Goal: Task Accomplishment & Management: Manage account settings

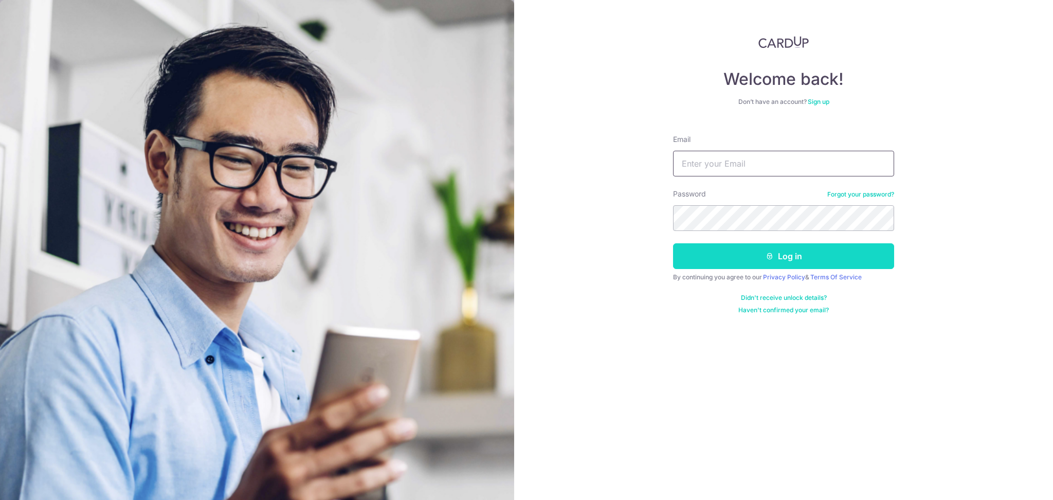
type input "[EMAIL_ADDRESS][DOMAIN_NAME]"
click at [777, 260] on button "Log in" at bounding box center [783, 256] width 221 height 26
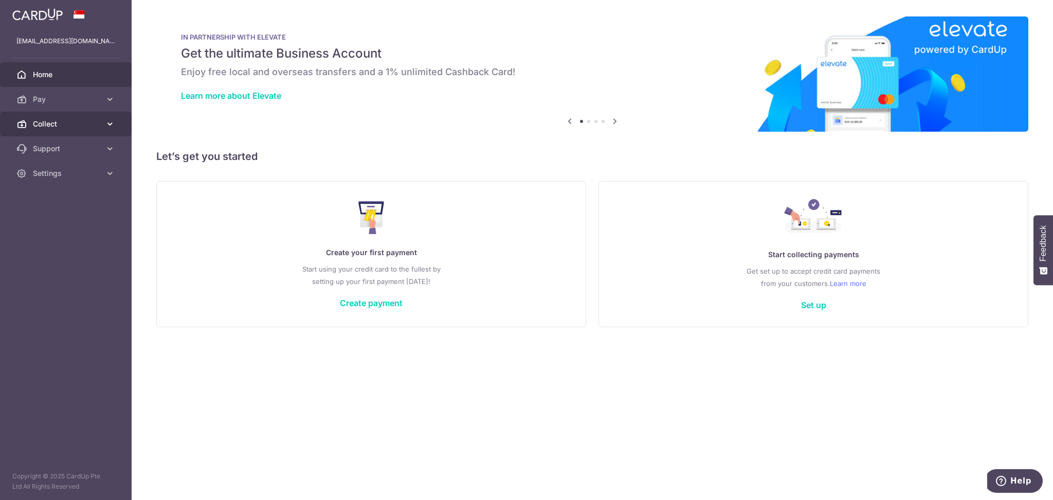
click at [57, 112] on div at bounding box center [531, 252] width 1063 height 505
click at [47, 125] on span "Collect" at bounding box center [67, 124] width 68 height 10
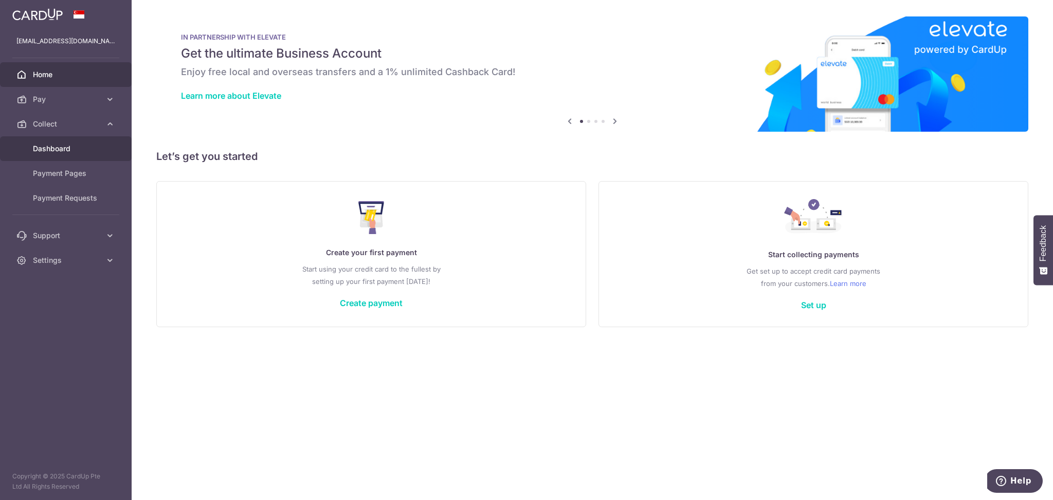
click at [59, 149] on span "Dashboard" at bounding box center [67, 148] width 68 height 10
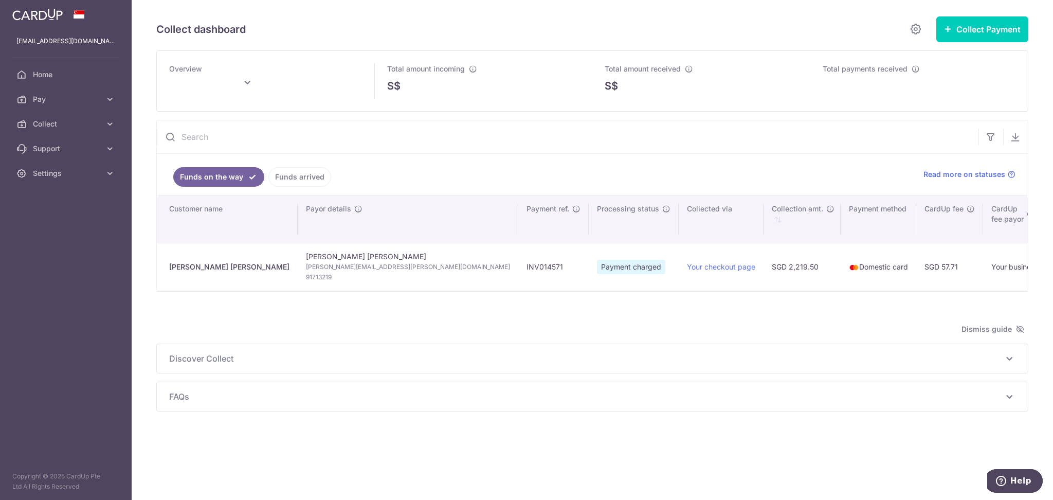
type input "October 2025"
click at [288, 177] on link "Funds arrived" at bounding box center [299, 177] width 63 height 20
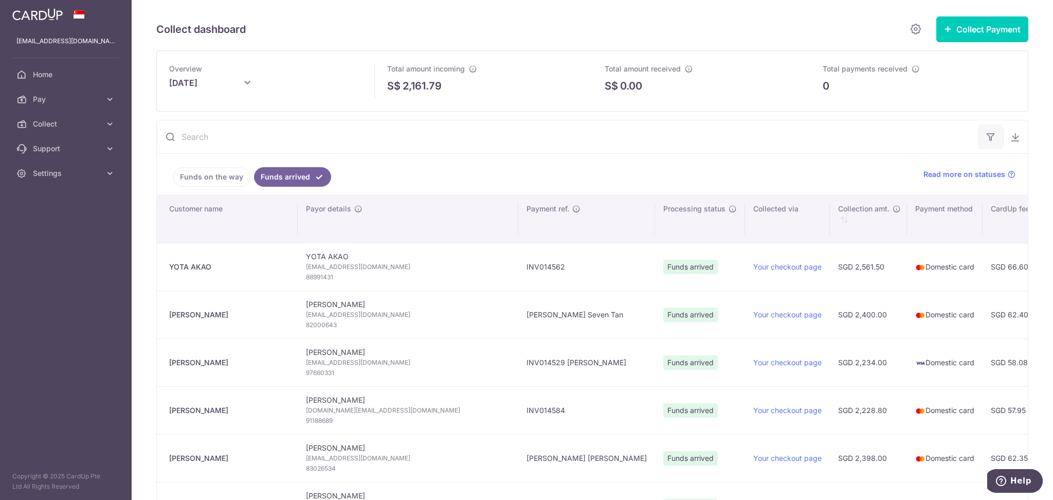
click at [986, 139] on icon "button" at bounding box center [991, 137] width 10 height 10
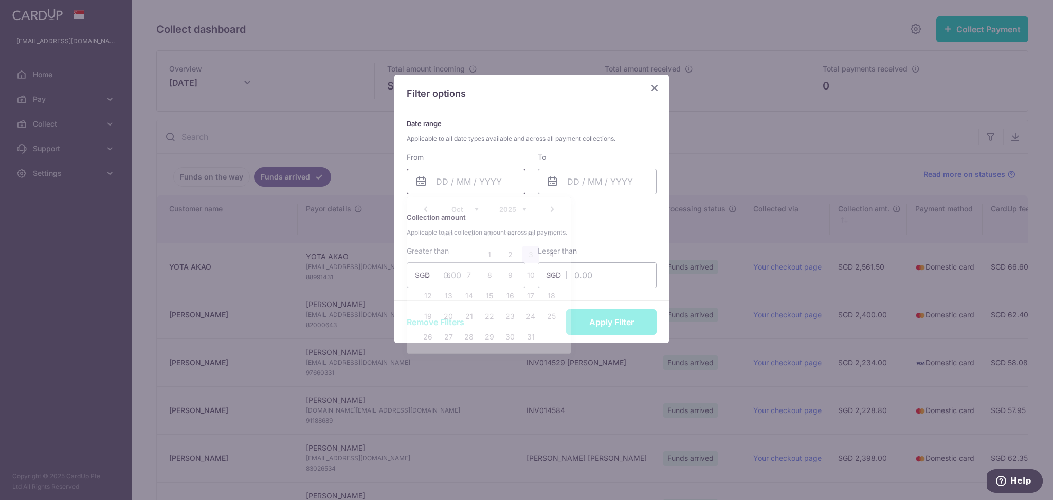
click at [459, 186] on input "text" at bounding box center [466, 182] width 119 height 26
click at [486, 251] on link "1" at bounding box center [489, 254] width 16 height 16
type input "01/10/2025"
drag, startPoint x: 564, startPoint y: 188, endPoint x: 571, endPoint y: 194, distance: 8.8
click at [565, 188] on input "text" at bounding box center [597, 182] width 119 height 26
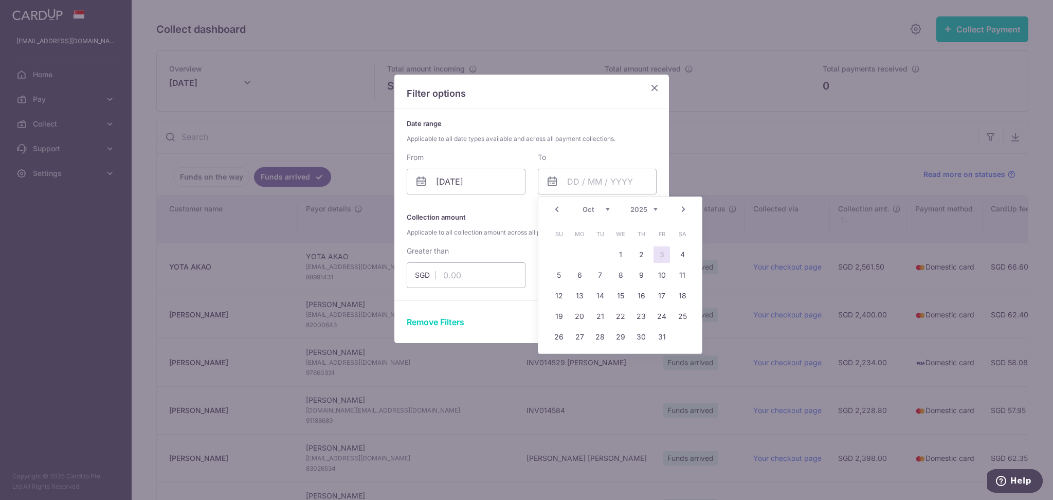
click at [657, 253] on link "3" at bounding box center [661, 254] width 16 height 16
type input "03/10/2025"
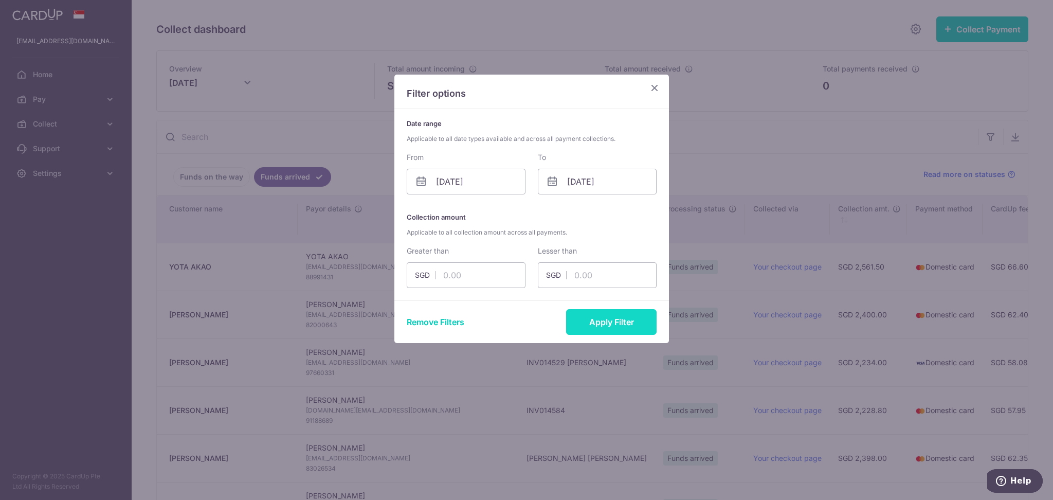
click at [618, 322] on button "Apply Filter" at bounding box center [611, 322] width 90 height 26
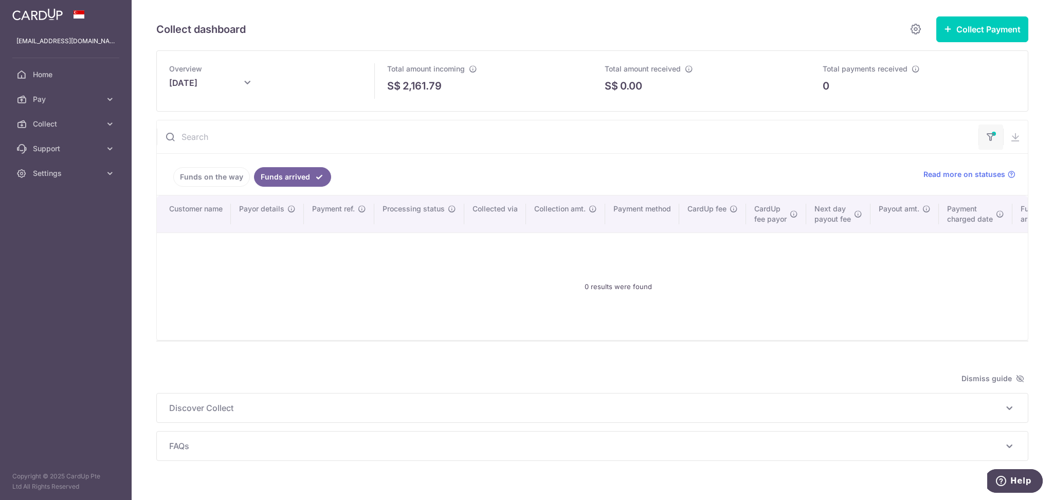
click at [986, 136] on icon "button" at bounding box center [991, 134] width 10 height 4
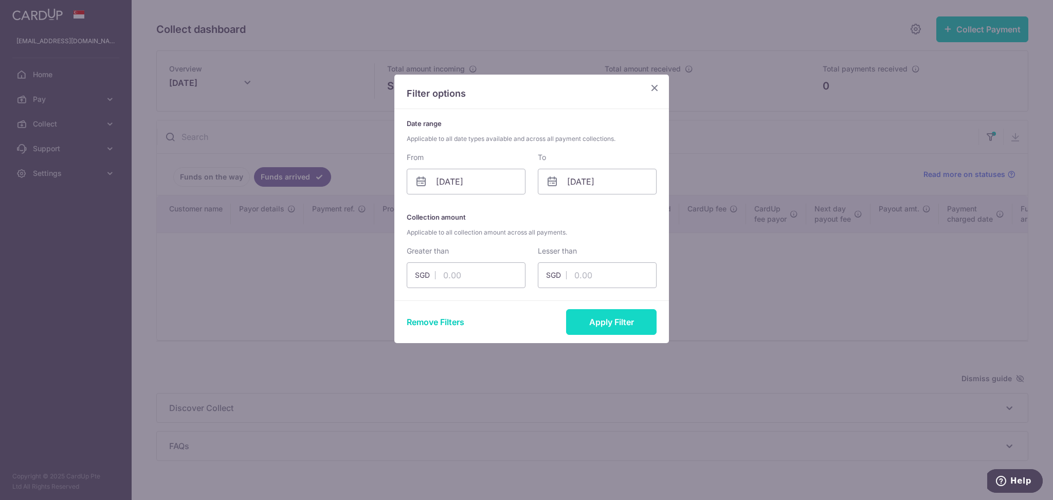
click at [604, 320] on button "Apply Filter" at bounding box center [611, 322] width 90 height 26
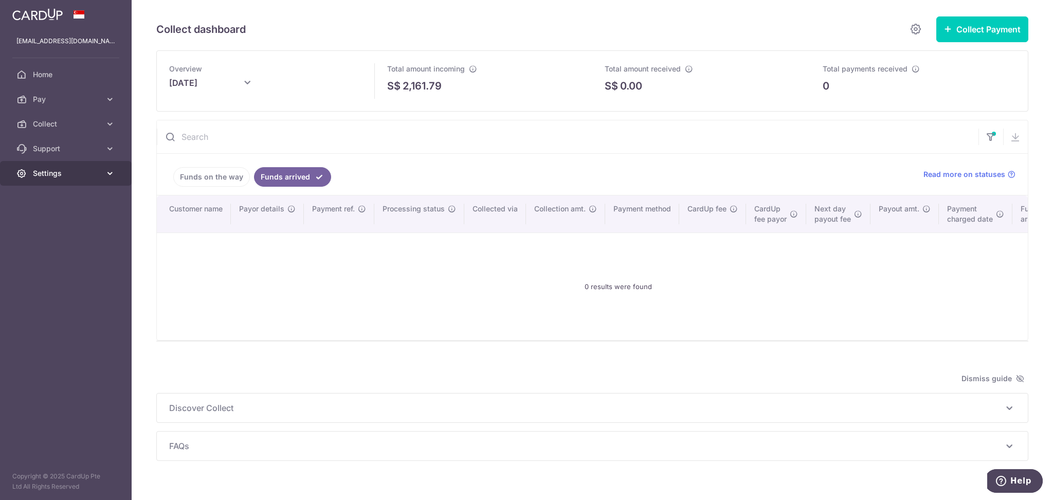
click at [79, 175] on span "Settings" at bounding box center [67, 173] width 68 height 10
click at [40, 226] on span "Logout" at bounding box center [67, 222] width 68 height 10
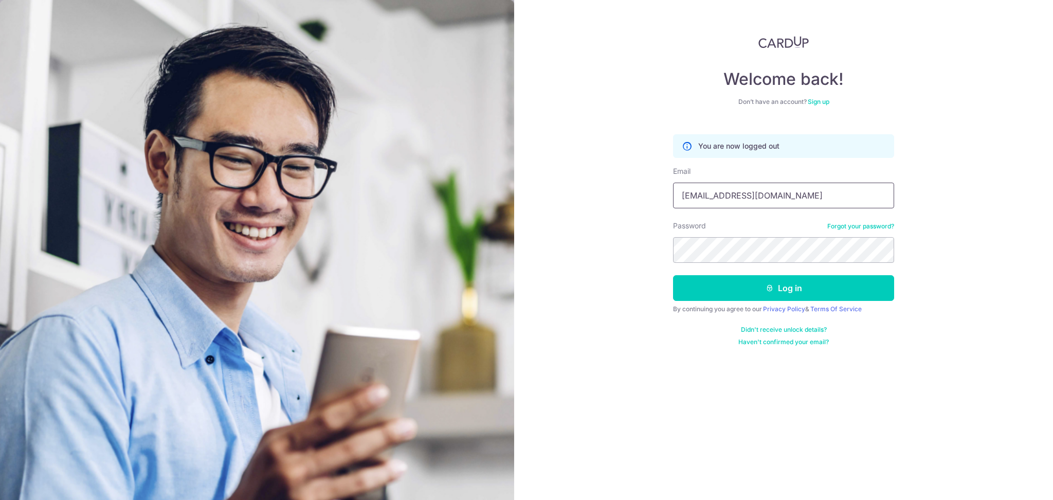
click at [823, 200] on input "[EMAIL_ADDRESS][DOMAIN_NAME]" at bounding box center [783, 196] width 221 height 26
type input "joann.wong@global-eduhub.com"
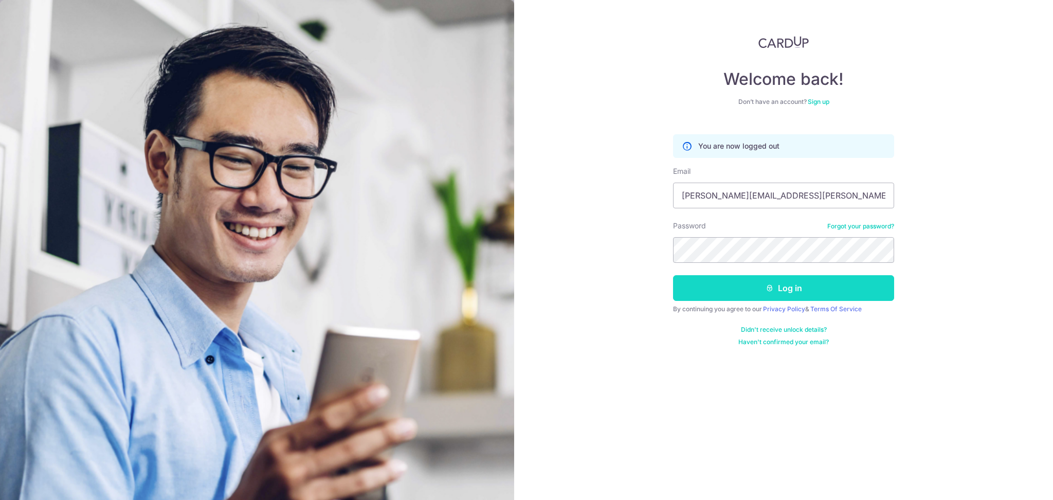
click at [732, 286] on button "Log in" at bounding box center [783, 288] width 221 height 26
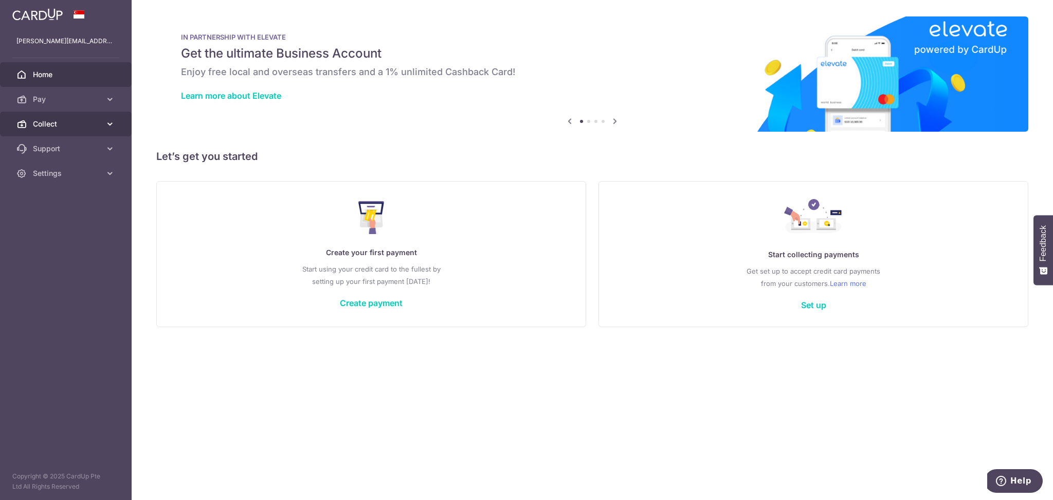
click at [57, 121] on span "Collect" at bounding box center [67, 124] width 68 height 10
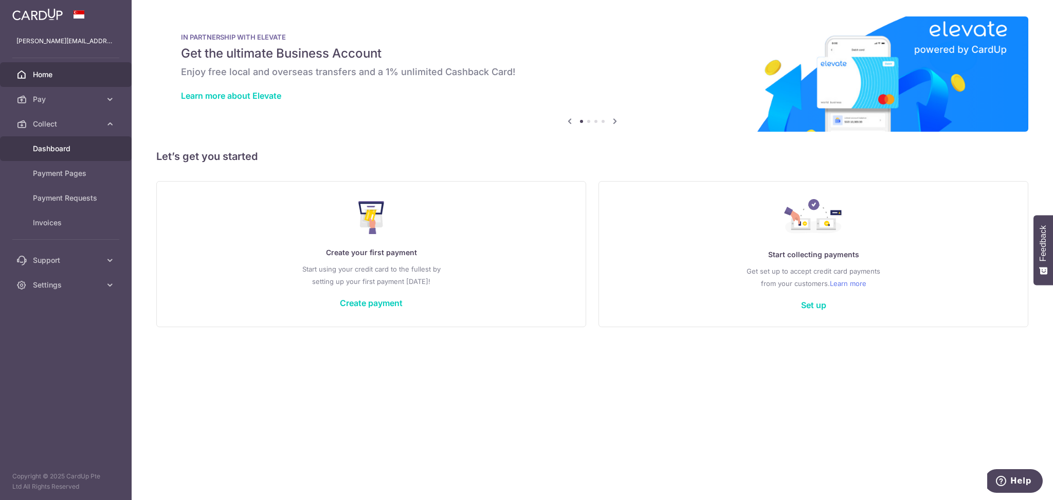
click at [68, 152] on span "Dashboard" at bounding box center [67, 148] width 68 height 10
